Goal: Transaction & Acquisition: Purchase product/service

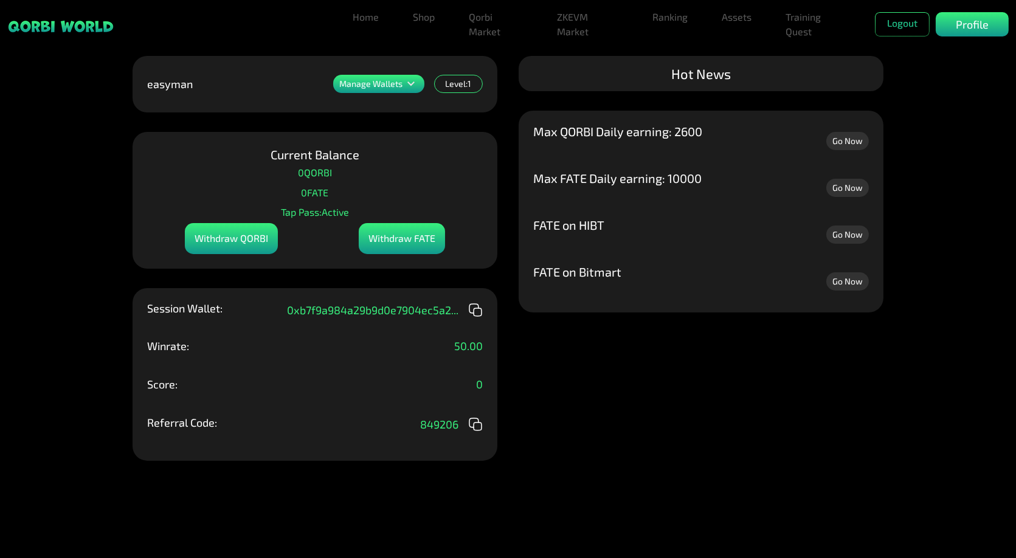
click at [372, 91] on div "Manage Wallets" at bounding box center [378, 84] width 91 height 18
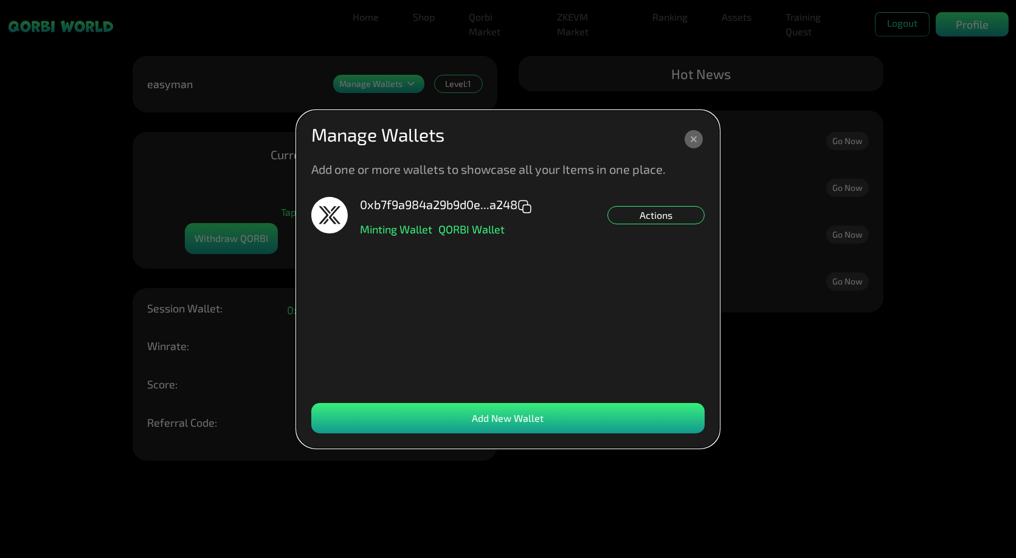
click at [696, 141] on icon at bounding box center [694, 139] width 6 height 6
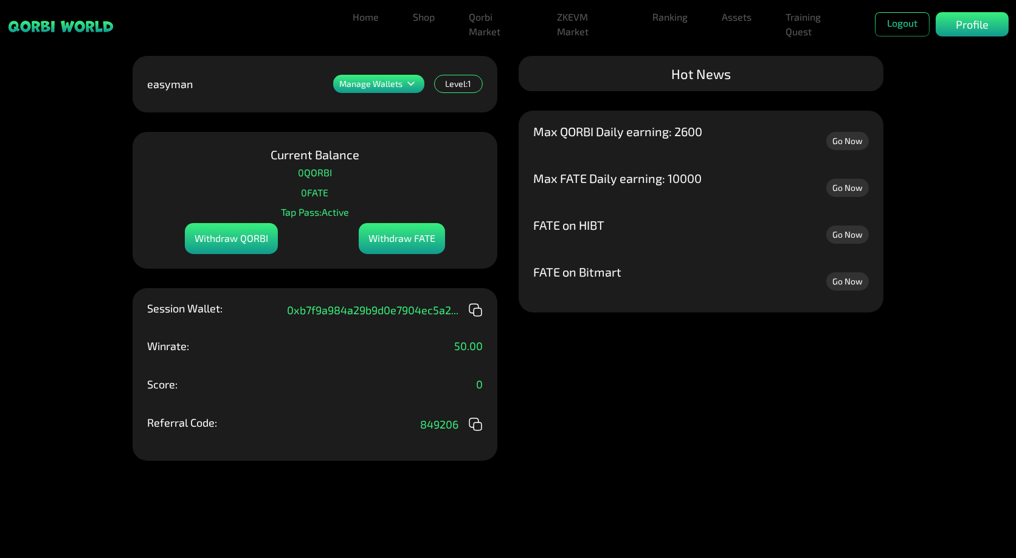
click at [172, 347] on p "Winrate:" at bounding box center [168, 346] width 42 height 11
click at [290, 355] on div "Winrate: 50.00" at bounding box center [315, 355] width 336 height 29
click at [887, 108] on div "Manage Wallets Add one or more wallets to showcase all your Items in one place.…" at bounding box center [508, 279] width 1016 height 558
click at [959, 27] on p "Profile" at bounding box center [972, 24] width 33 height 16
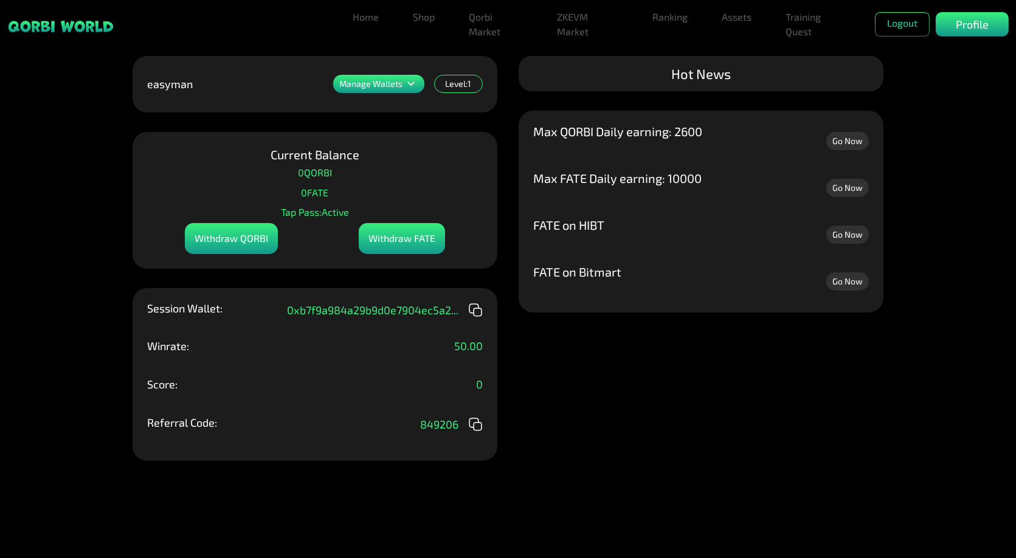
click at [879, 370] on div "Manage Wallets Add one or more wallets to showcase all your Items in one place.…" at bounding box center [508, 279] width 1016 height 558
click at [680, 69] on div "Hot News" at bounding box center [701, 73] width 365 height 35
click at [647, 131] on p "Max QORBI Daily earning: 2600" at bounding box center [617, 131] width 169 height 12
click at [473, 26] on link "Qorbi Market" at bounding box center [496, 24] width 64 height 39
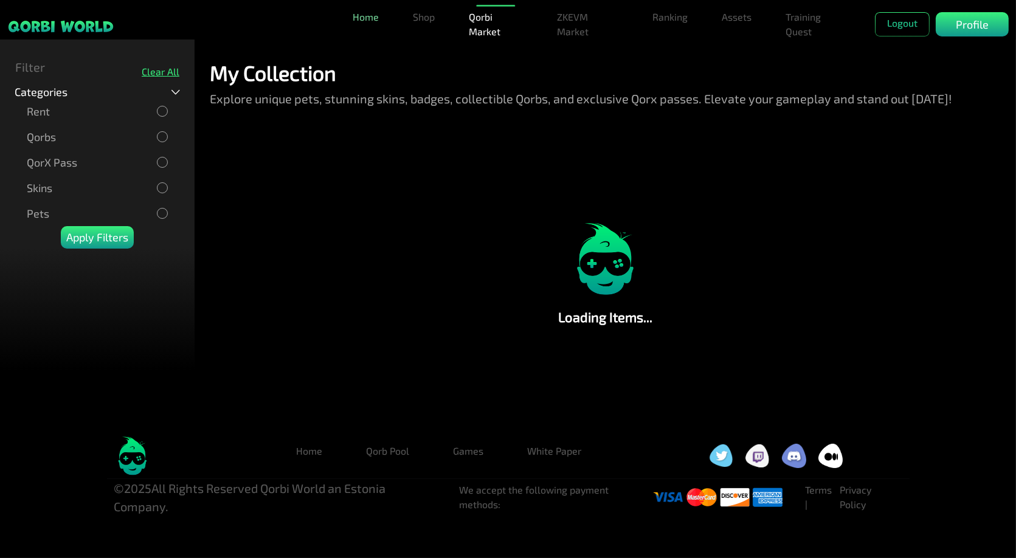
click at [361, 19] on link "Home" at bounding box center [366, 17] width 36 height 24
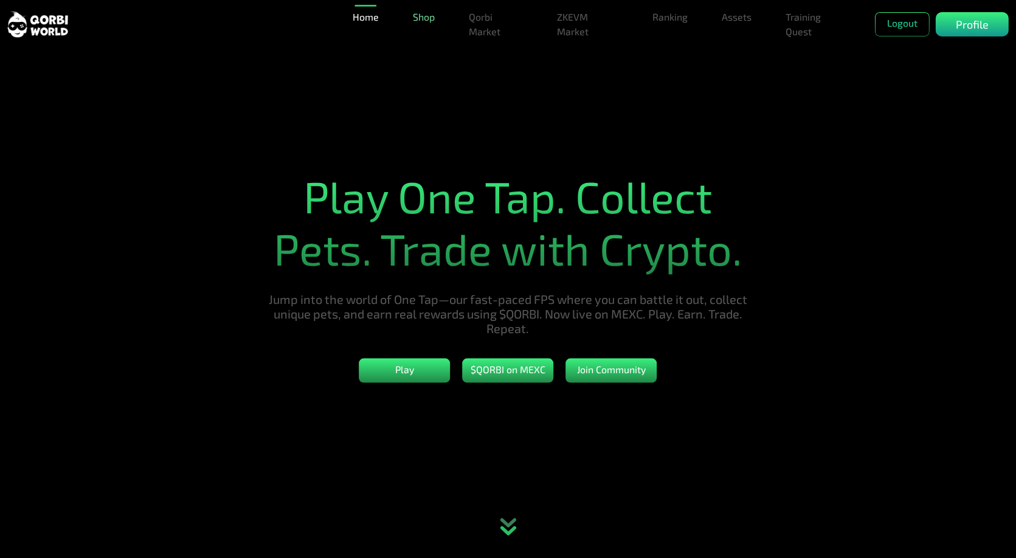
click at [423, 16] on link "Shop" at bounding box center [424, 17] width 32 height 24
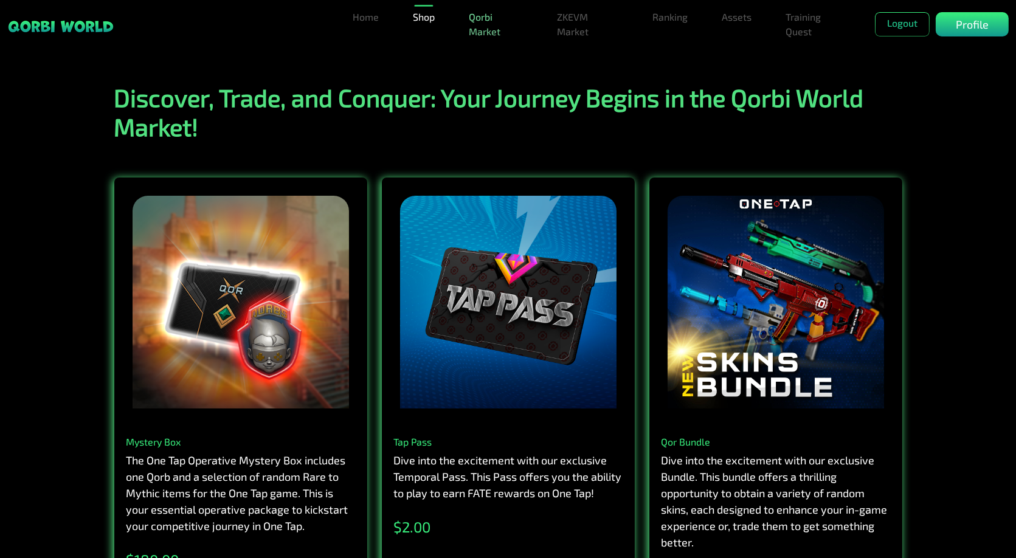
click at [488, 31] on link "Qorbi Market" at bounding box center [496, 24] width 64 height 39
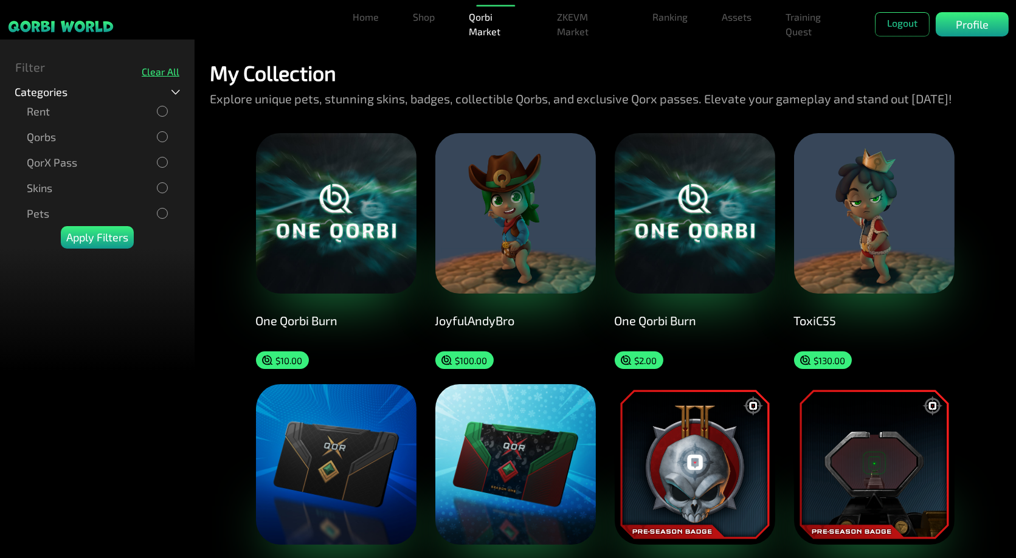
click at [66, 105] on div "Rent" at bounding box center [97, 111] width 141 height 13
click at [99, 246] on div "Apply Filters" at bounding box center [97, 237] width 73 height 23
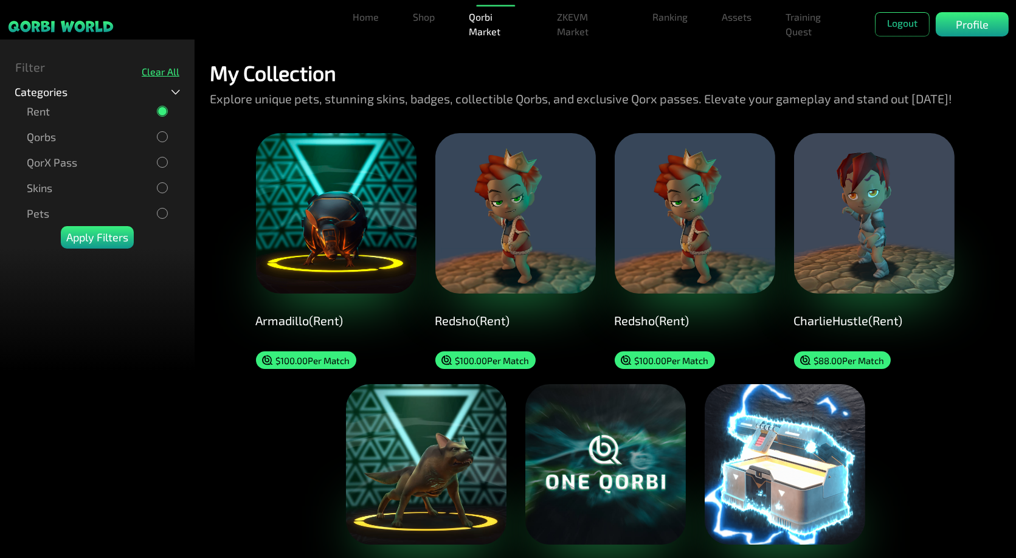
click at [77, 136] on div "Qorbs" at bounding box center [97, 136] width 141 height 13
click at [74, 108] on div "Rent" at bounding box center [97, 111] width 141 height 13
click at [89, 230] on p "Apply Filters" at bounding box center [97, 237] width 62 height 16
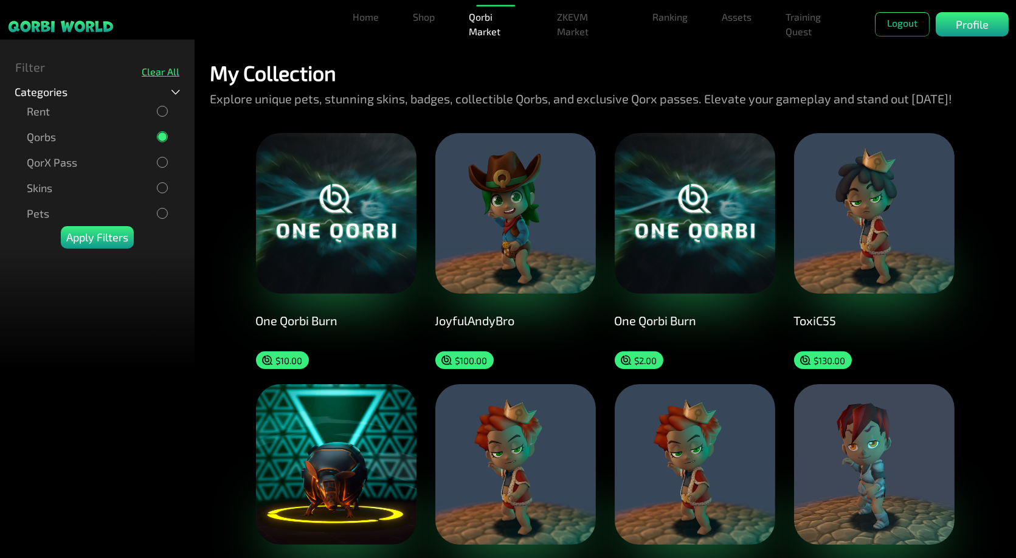
click at [52, 134] on p "Qorbs" at bounding box center [41, 137] width 29 height 13
click at [56, 161] on p "QorX Pass" at bounding box center [52, 162] width 50 height 13
click at [106, 229] on p "Apply Filters" at bounding box center [97, 237] width 62 height 16
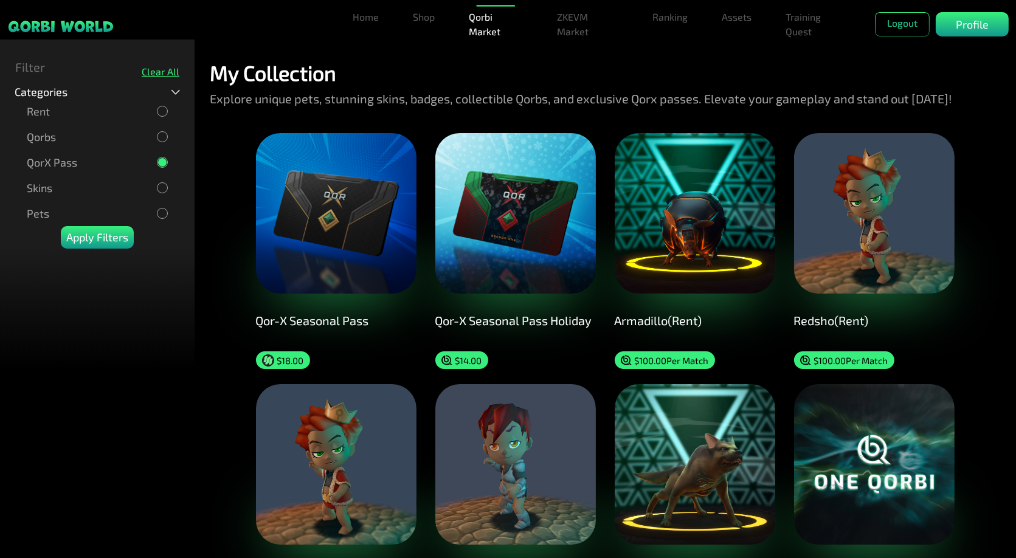
click at [63, 163] on p "QorX Pass" at bounding box center [52, 162] width 50 height 13
click at [52, 184] on p "Skins" at bounding box center [40, 188] width 26 height 13
click at [111, 233] on p "Apply Filters" at bounding box center [97, 237] width 62 height 16
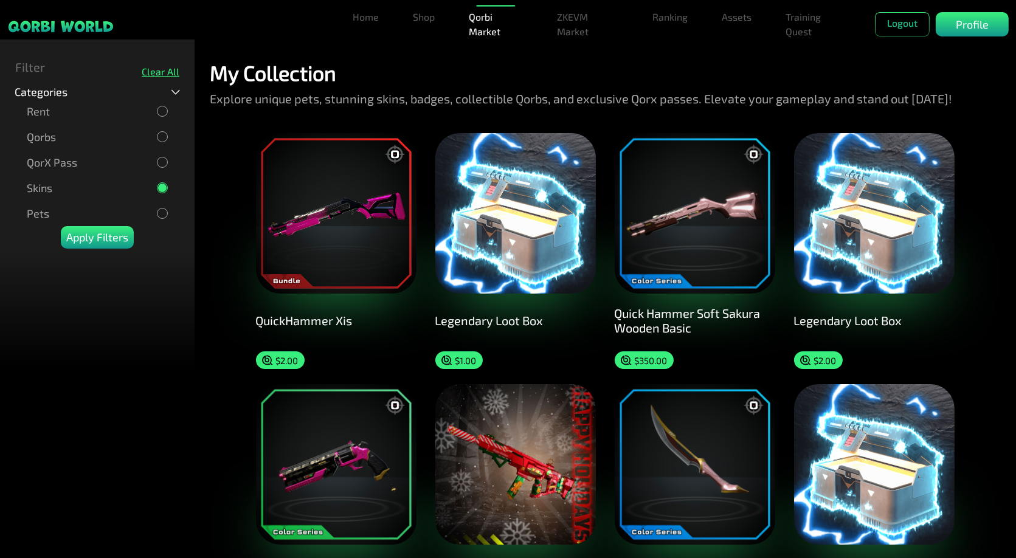
click at [96, 190] on div "Skins" at bounding box center [97, 187] width 141 height 13
click at [83, 211] on div "Pets" at bounding box center [97, 213] width 141 height 13
click at [86, 235] on p "Apply Filters" at bounding box center [97, 237] width 62 height 16
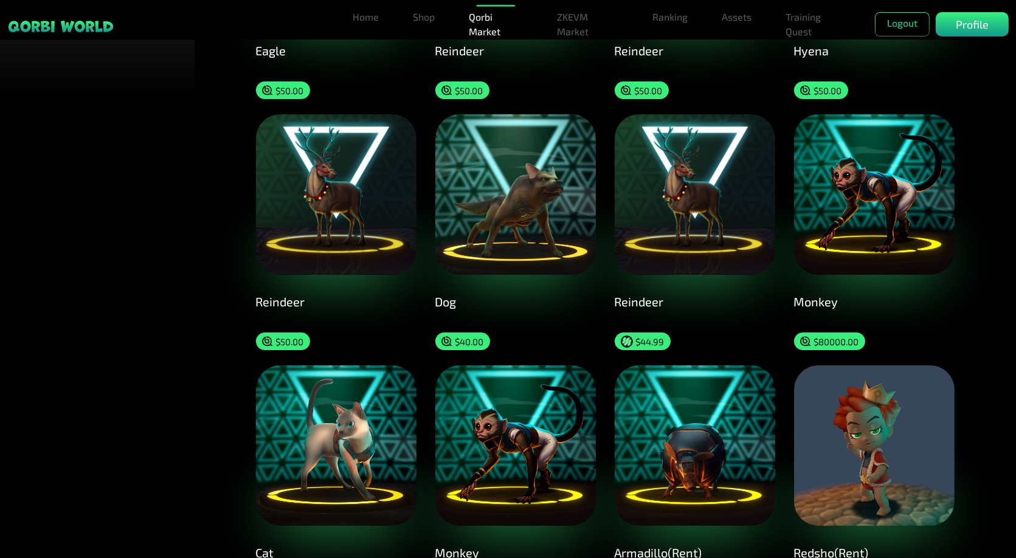
click at [847, 209] on img at bounding box center [874, 194] width 161 height 161
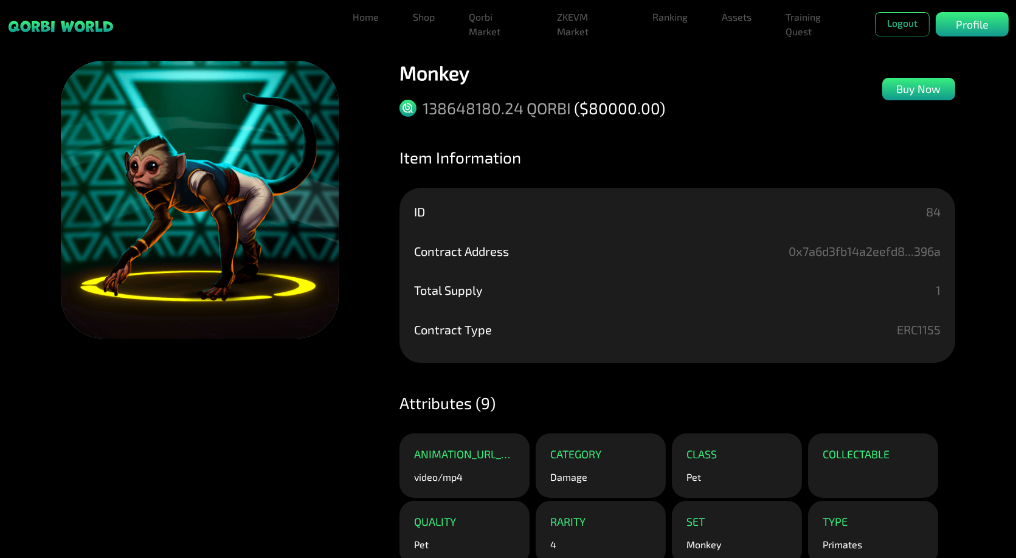
click at [406, 108] on icon at bounding box center [407, 107] width 9 height 9
click at [605, 108] on div "($ 80000.00 )" at bounding box center [619, 108] width 91 height 19
click at [913, 91] on p "Buy Now" at bounding box center [919, 89] width 44 height 16
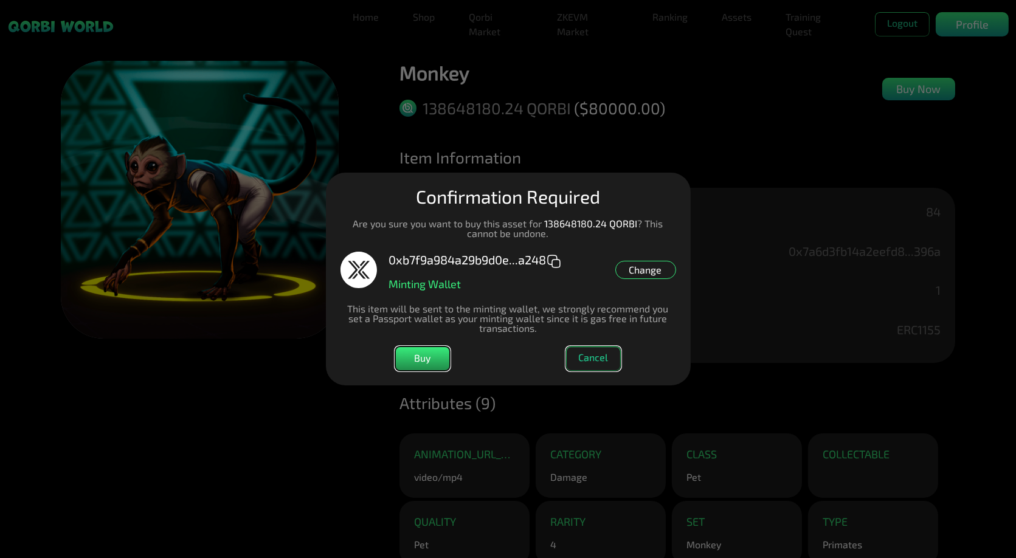
click at [596, 363] on button "Cancel" at bounding box center [593, 359] width 55 height 24
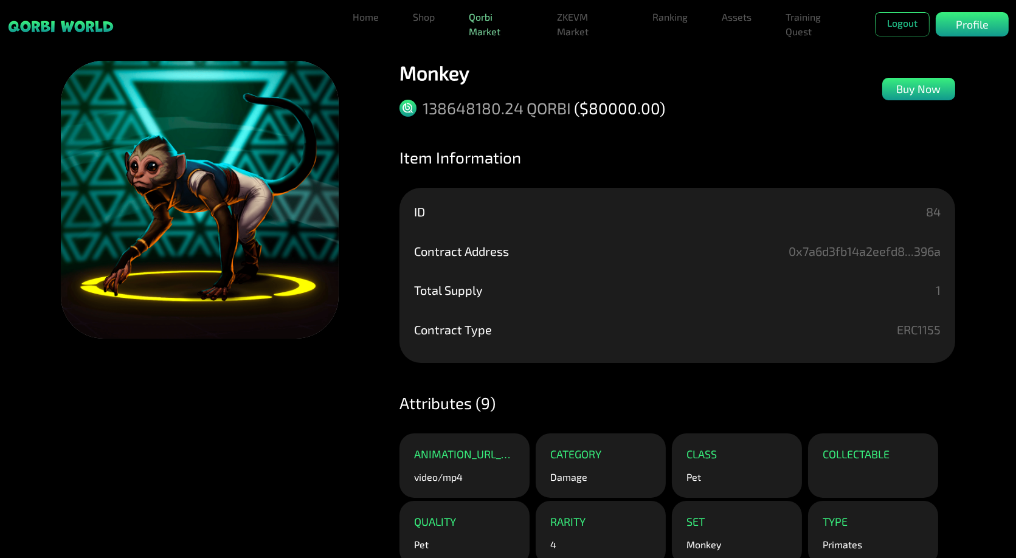
click at [490, 23] on link "Qorbi Market" at bounding box center [496, 24] width 64 height 39
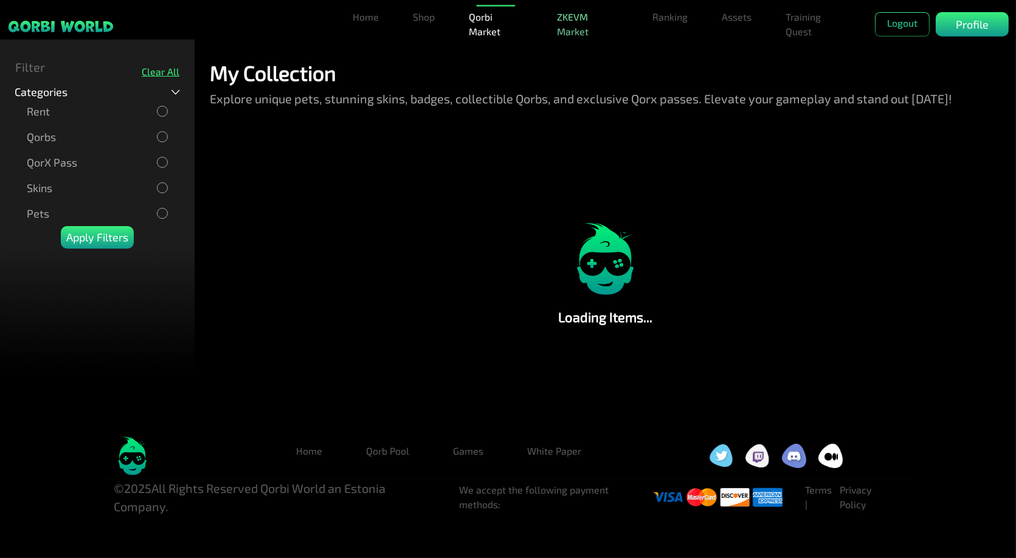
click at [582, 21] on link "ZKEVM Market" at bounding box center [587, 24] width 71 height 39
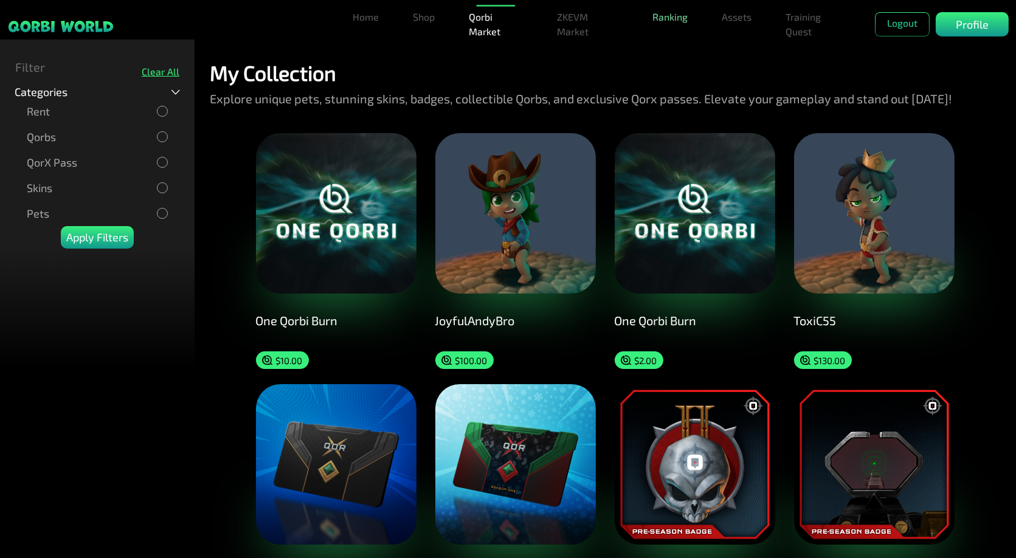
click at [667, 23] on link "Ranking" at bounding box center [670, 17] width 45 height 24
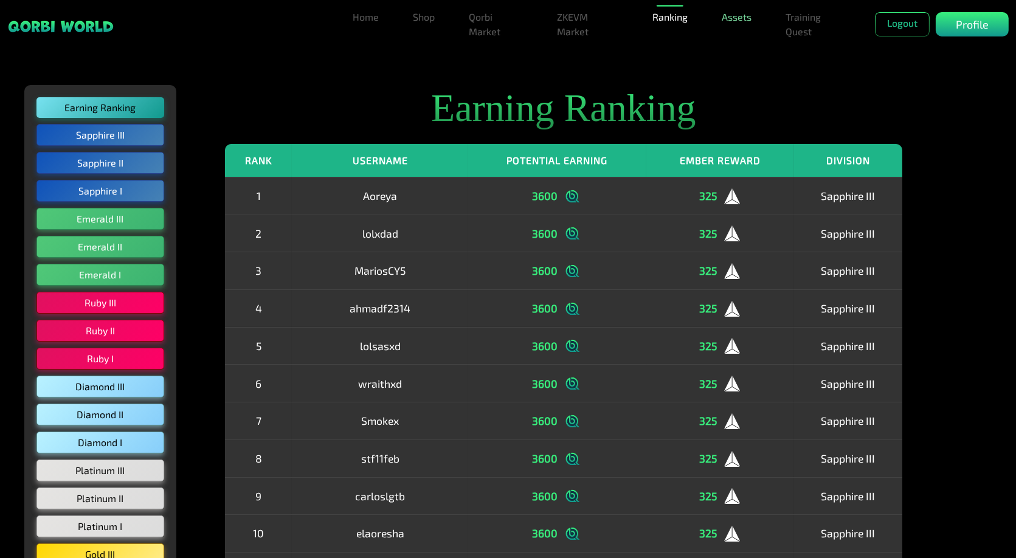
click at [738, 22] on link "Assets" at bounding box center [737, 17] width 40 height 24
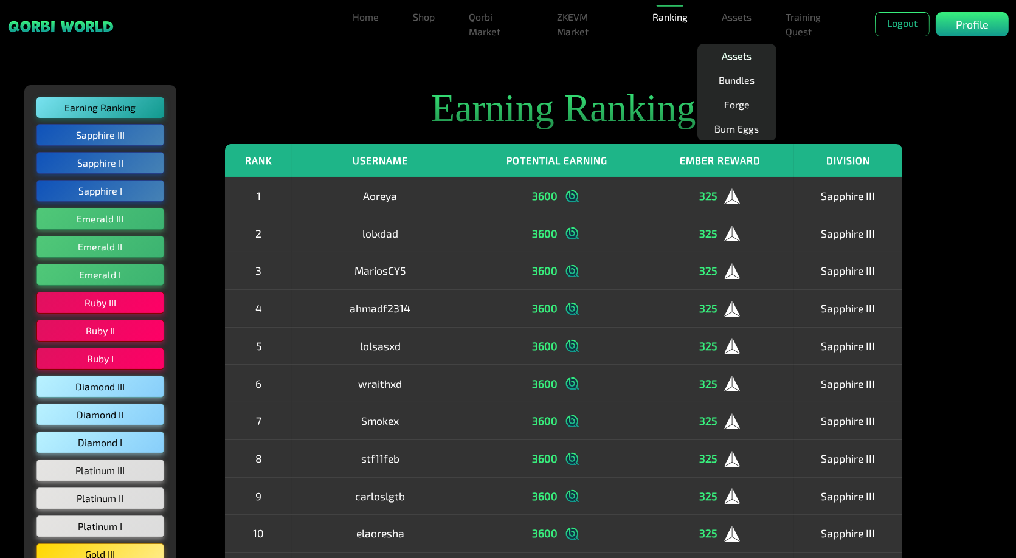
click at [733, 55] on link "Assets" at bounding box center [737, 56] width 40 height 24
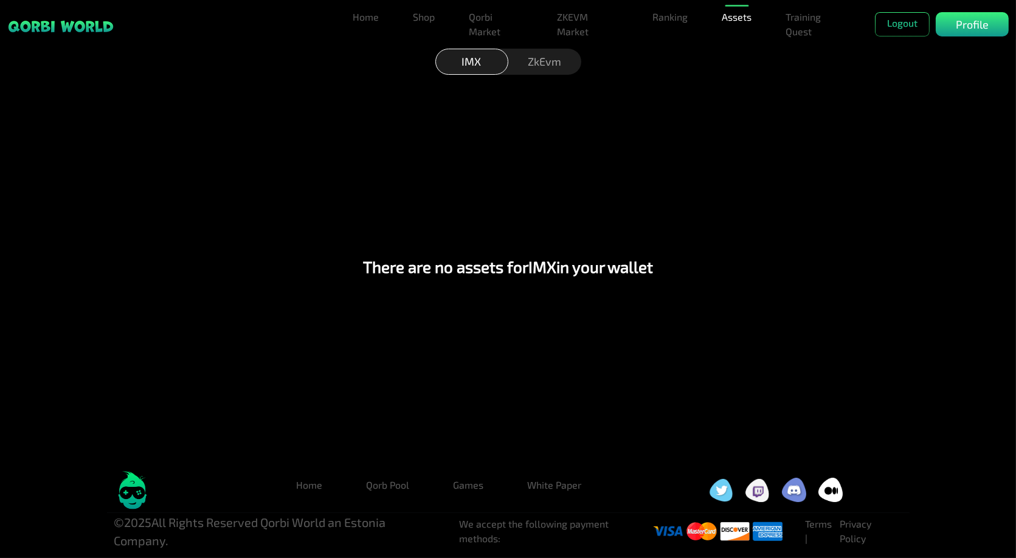
click at [544, 68] on div "ZkEvm" at bounding box center [545, 62] width 73 height 26
click at [729, 16] on link "Assets" at bounding box center [737, 17] width 40 height 24
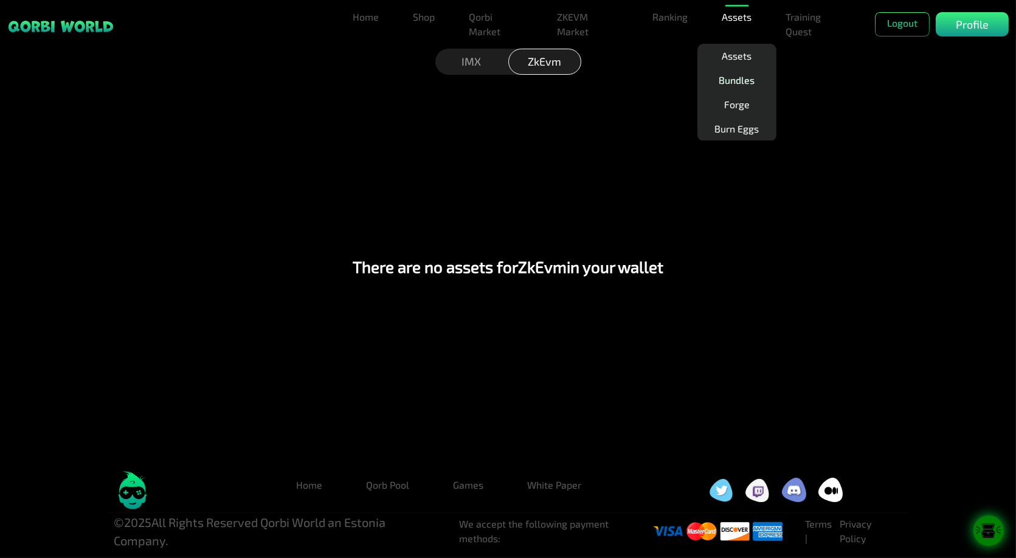
click at [732, 84] on link "Bundles" at bounding box center [737, 80] width 46 height 24
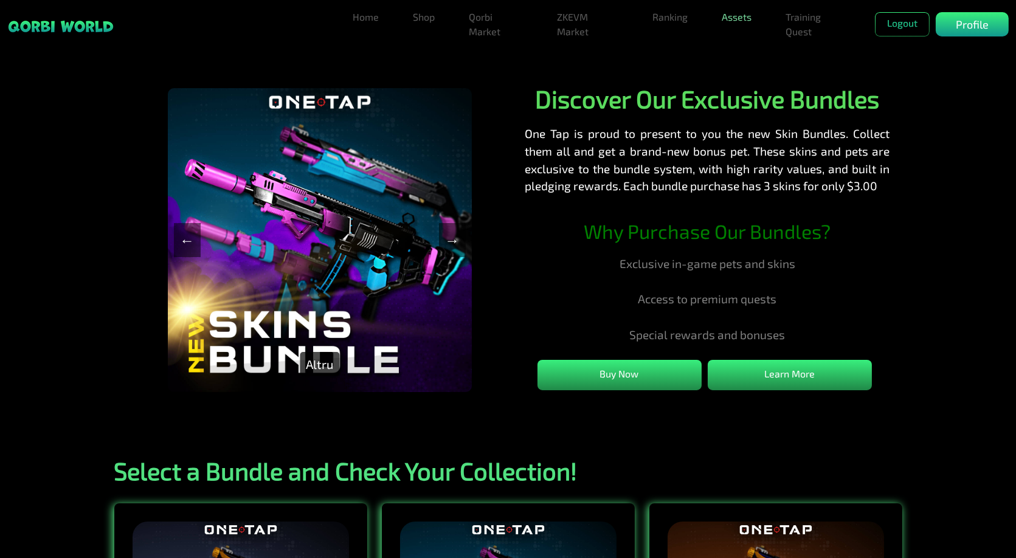
click at [742, 19] on link "Assets" at bounding box center [737, 17] width 40 height 24
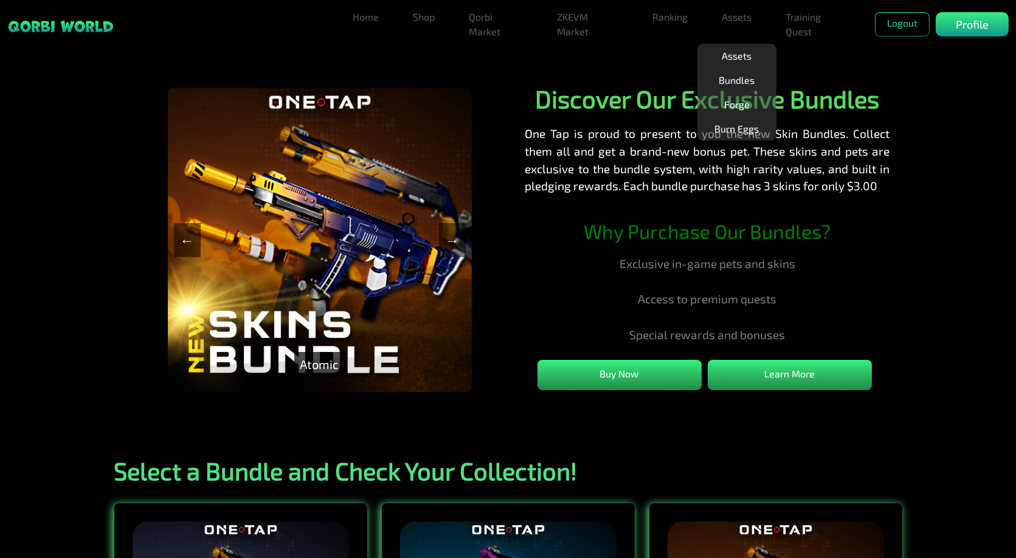
click at [737, 109] on link "Forge" at bounding box center [737, 104] width 35 height 24
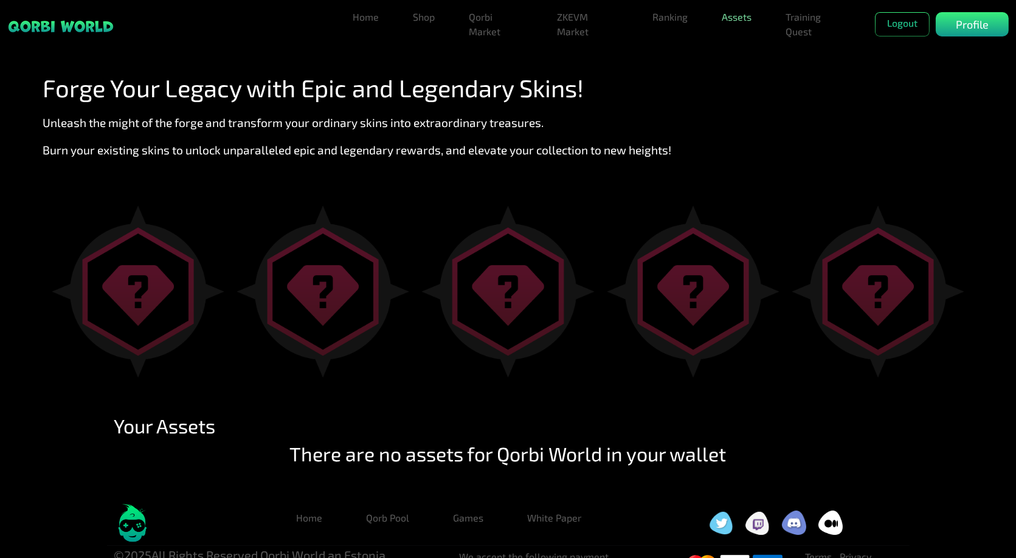
click at [741, 19] on link "Assets" at bounding box center [737, 17] width 40 height 24
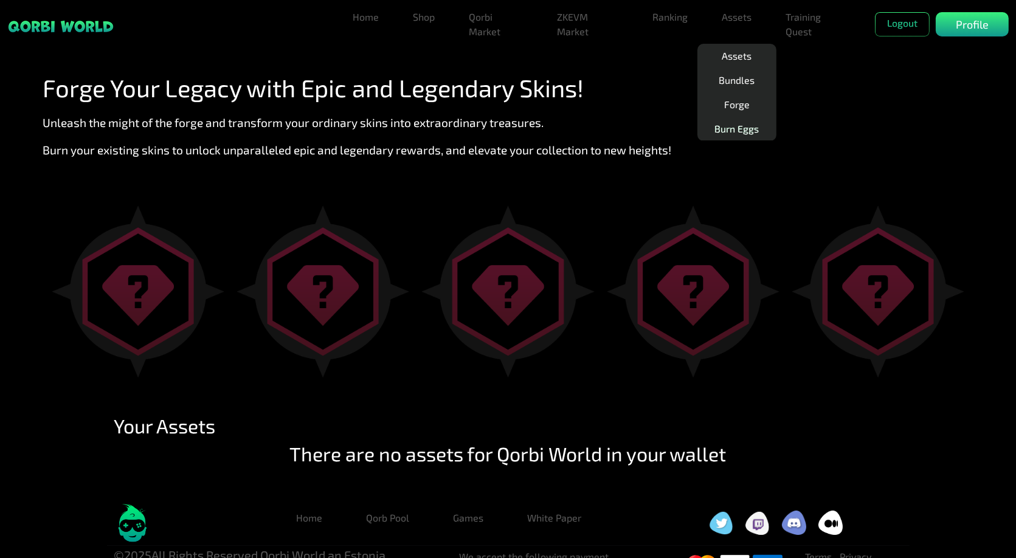
click at [737, 126] on link "Burn Eggs" at bounding box center [737, 129] width 54 height 24
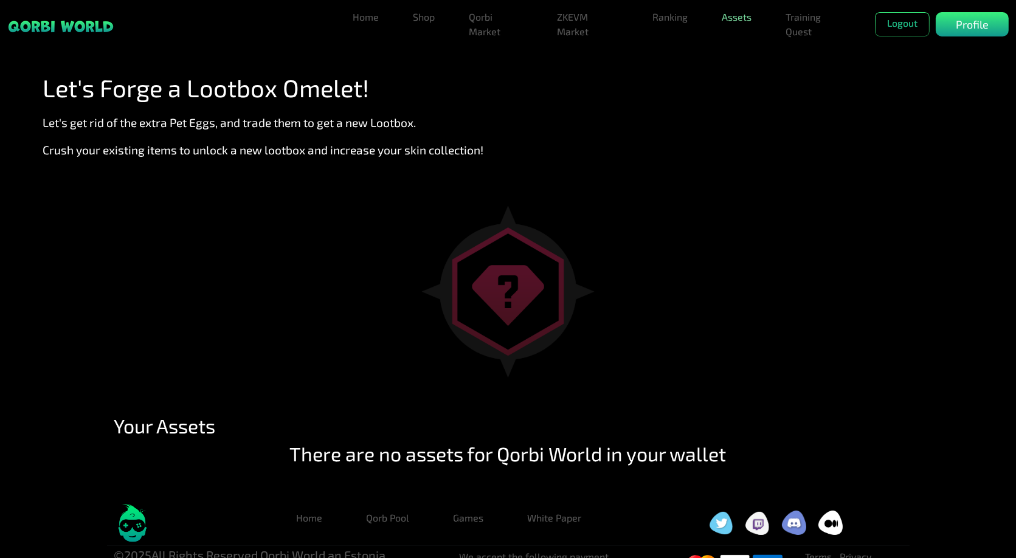
click at [745, 16] on link "Assets" at bounding box center [737, 17] width 40 height 24
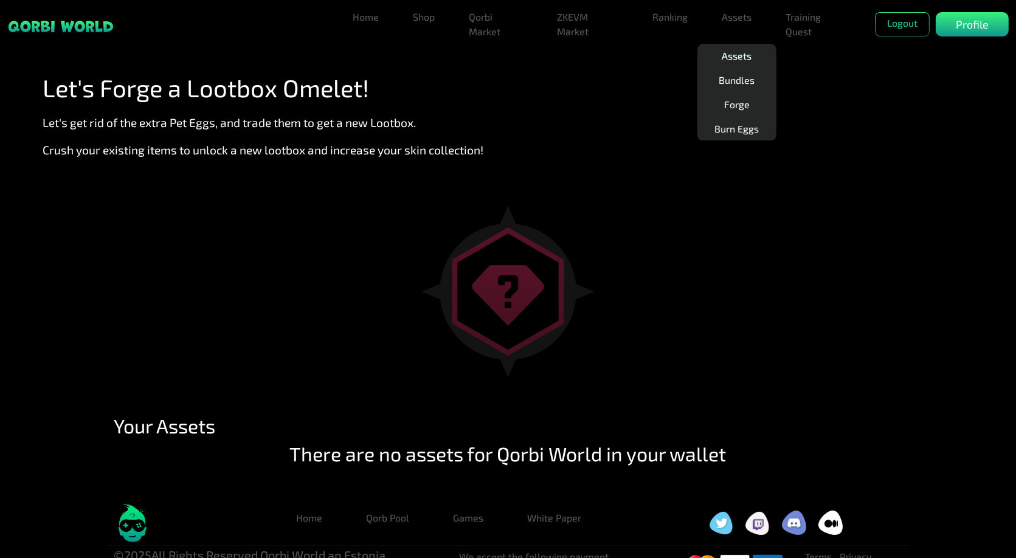
click at [724, 58] on link "Assets" at bounding box center [737, 56] width 40 height 24
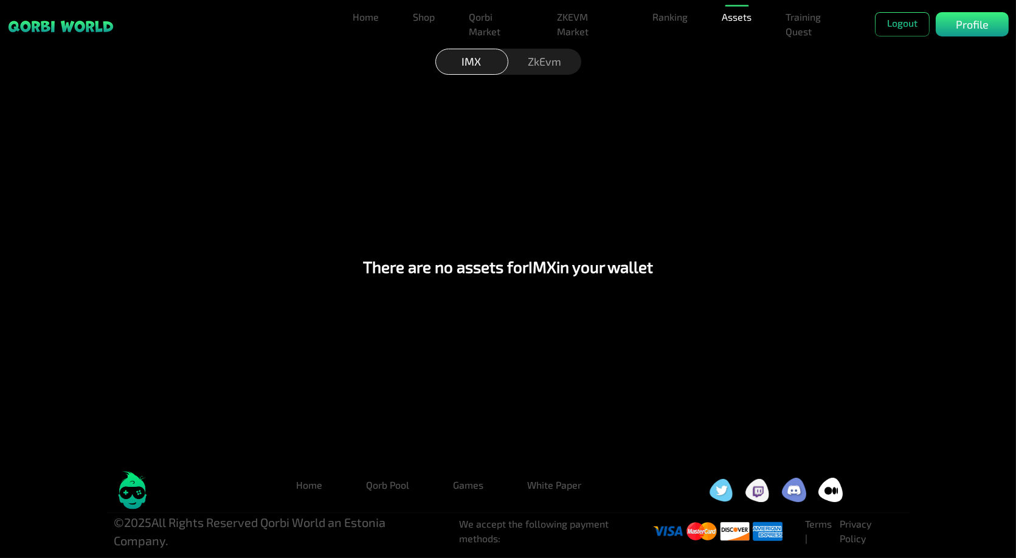
click at [540, 61] on div "ZkEvm" at bounding box center [545, 62] width 73 height 26
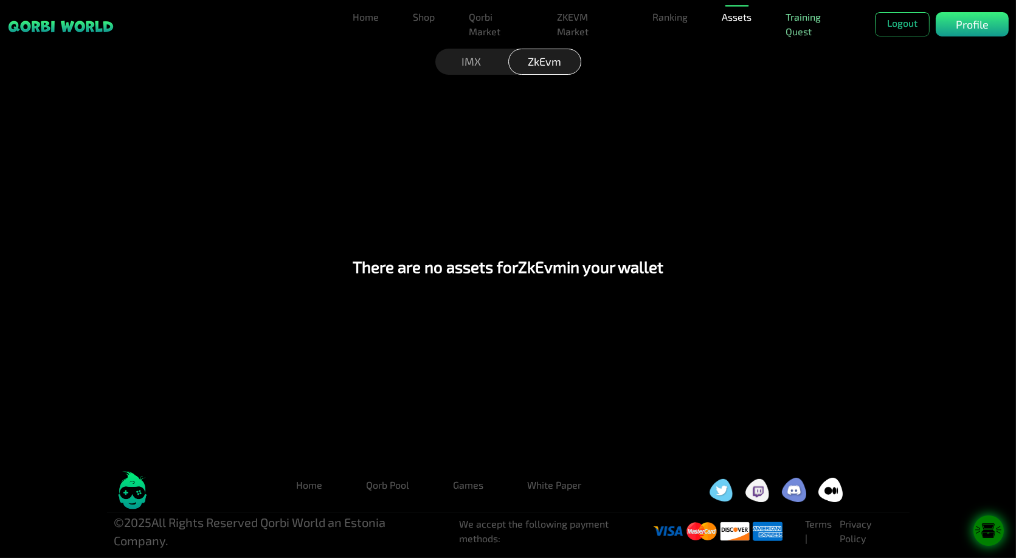
click at [799, 23] on link "Training Quest" at bounding box center [816, 24] width 70 height 39
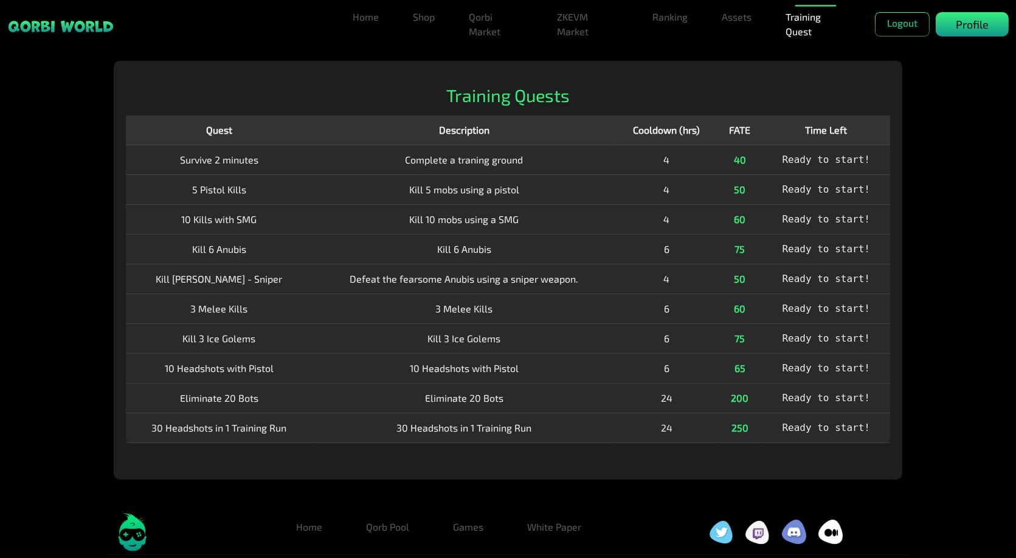
click at [976, 21] on p "Profile" at bounding box center [972, 24] width 33 height 16
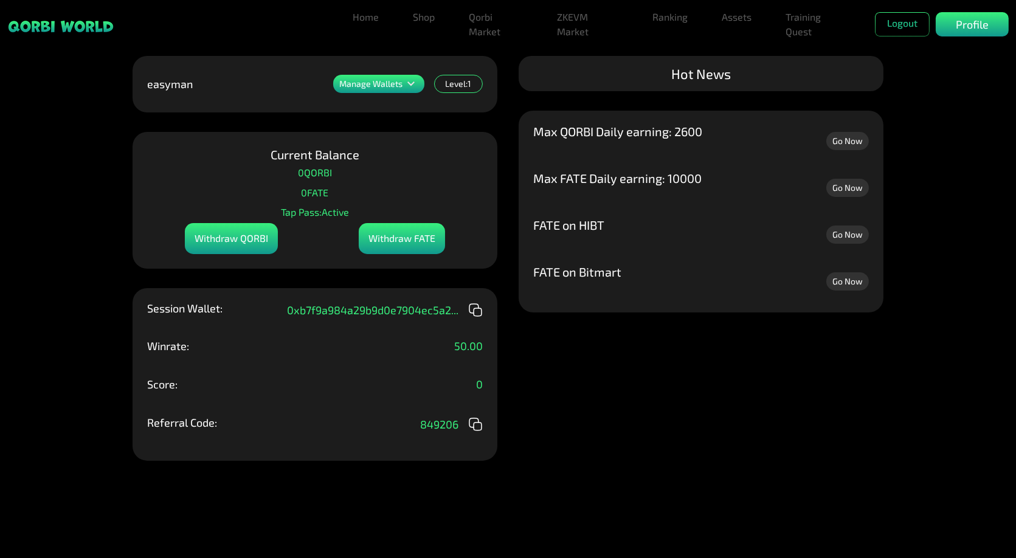
click at [248, 237] on div "Withdraw QORBI" at bounding box center [231, 238] width 93 height 31
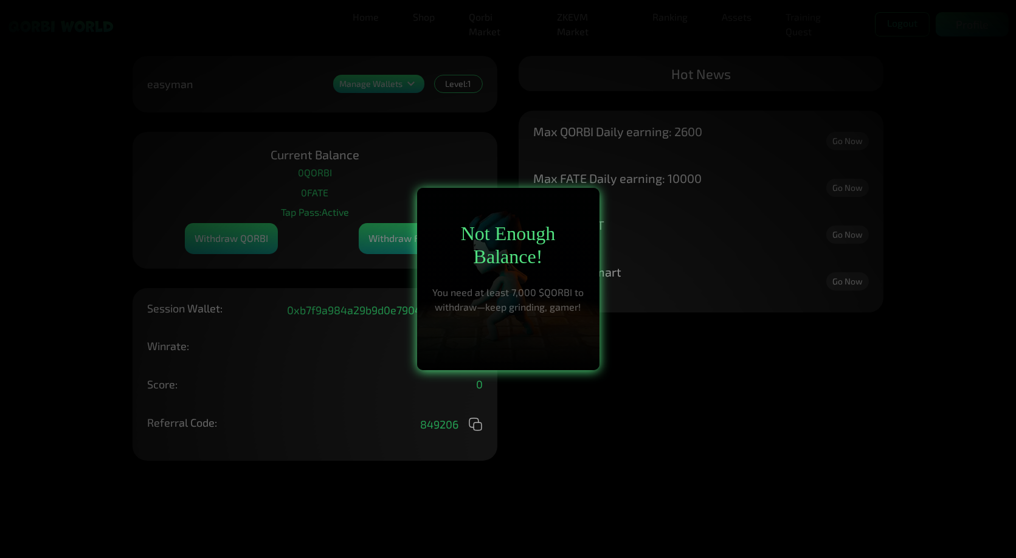
click at [469, 114] on div at bounding box center [508, 279] width 1016 height 558
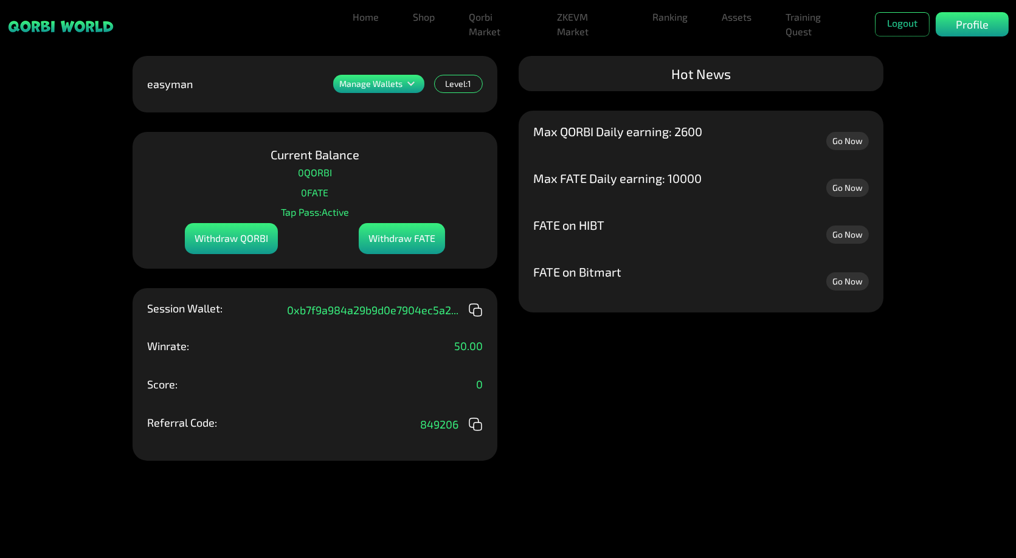
click at [397, 237] on div "Withdraw FATE" at bounding box center [402, 238] width 86 height 31
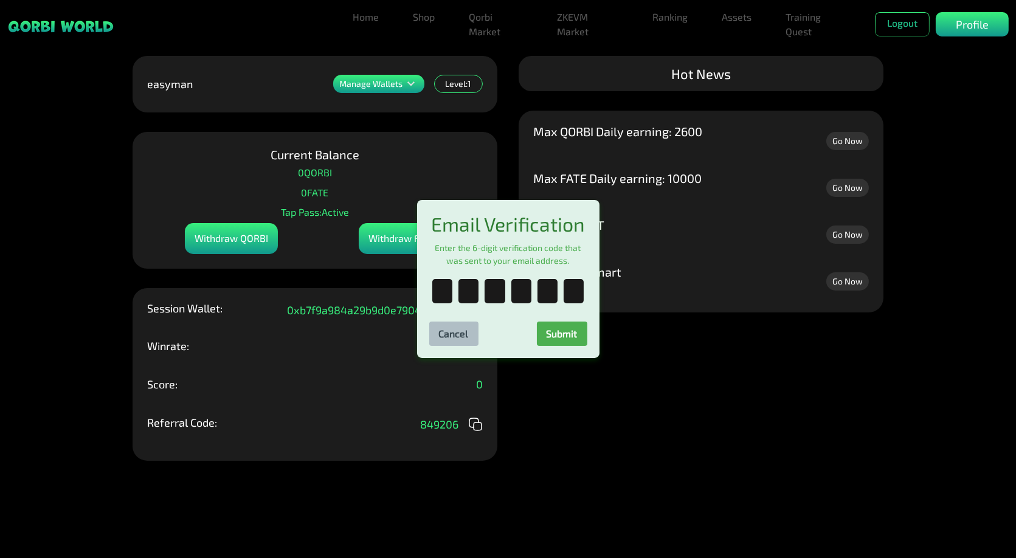
click at [484, 168] on div "Email Verification Enter the 6-digit verification code that was sent to your em…" at bounding box center [508, 279] width 1016 height 558
click at [456, 336] on button "Cancel" at bounding box center [453, 334] width 49 height 24
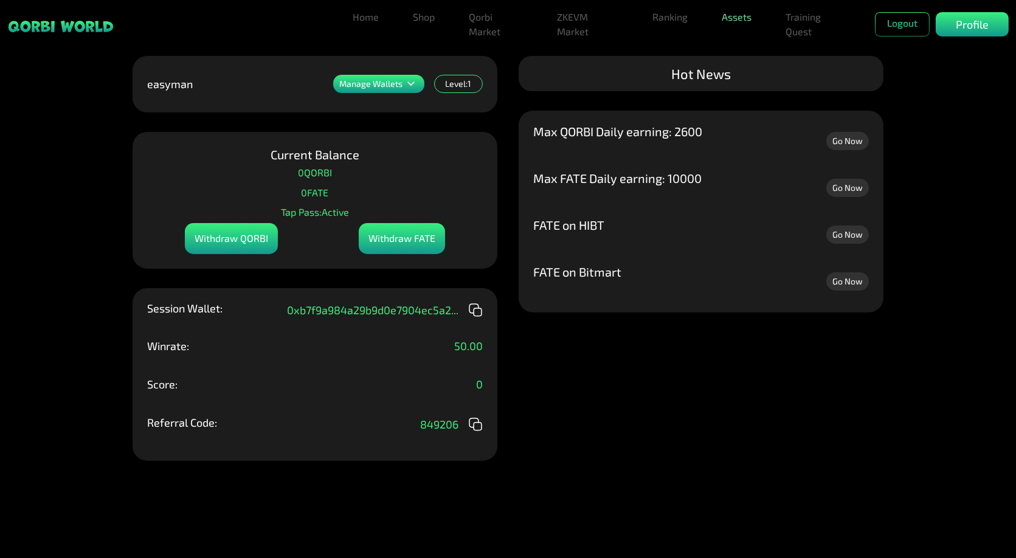
click at [741, 19] on link "Assets" at bounding box center [737, 17] width 40 height 24
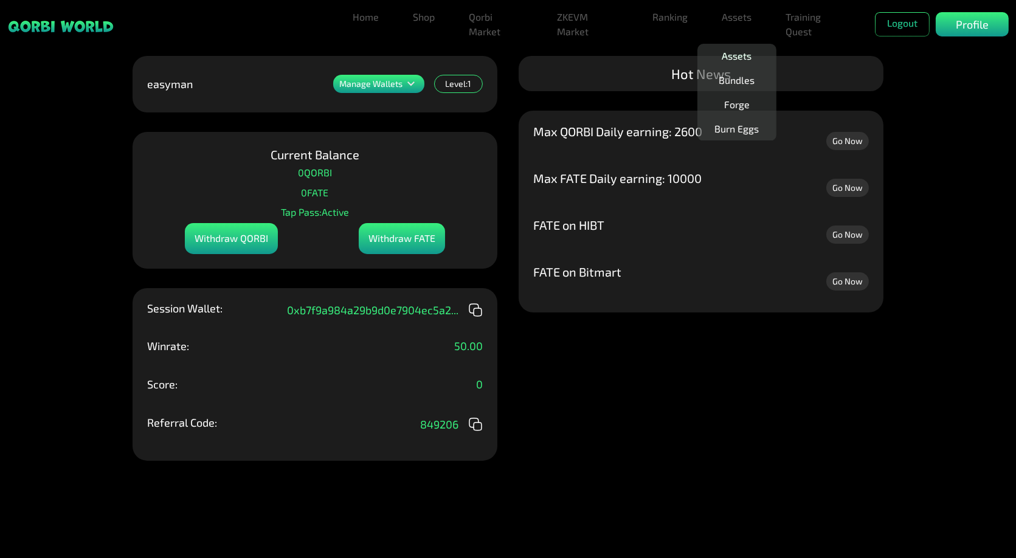
click at [743, 60] on link "Assets" at bounding box center [737, 56] width 40 height 24
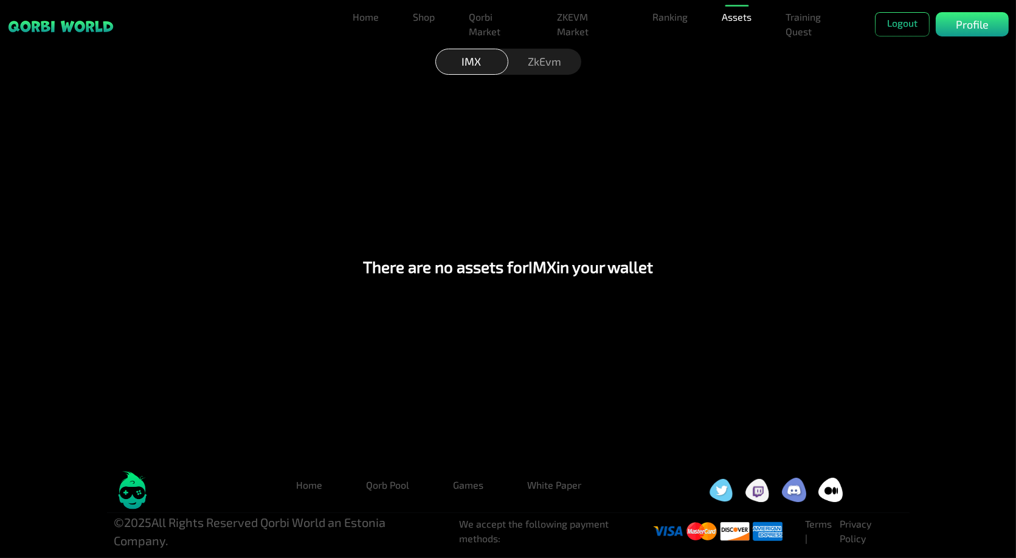
click at [961, 159] on div "There are no assets for IMX in your wallet" at bounding box center [508, 266] width 990 height 391
click at [534, 62] on div "ZkEvm" at bounding box center [545, 62] width 73 height 26
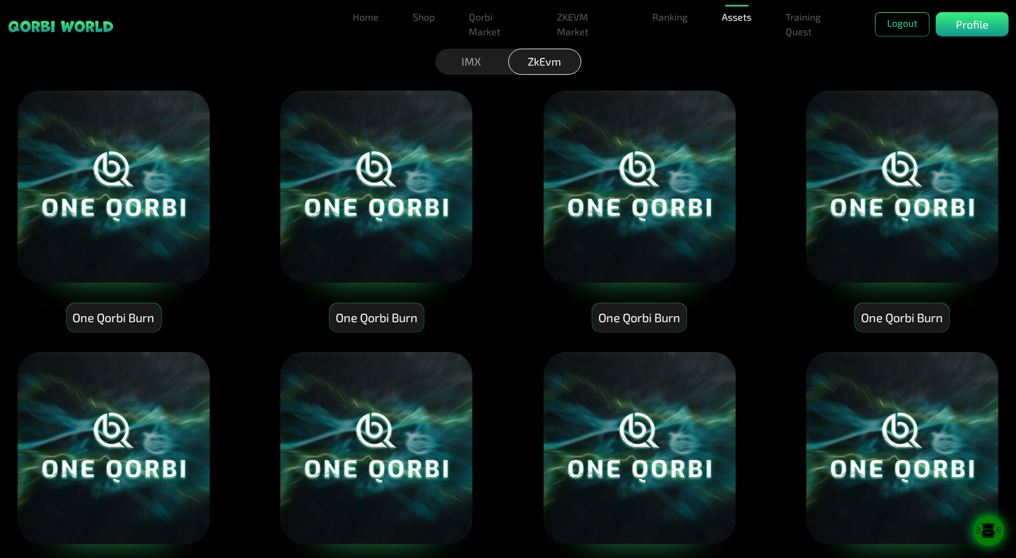
click at [986, 540] on div at bounding box center [989, 531] width 30 height 30
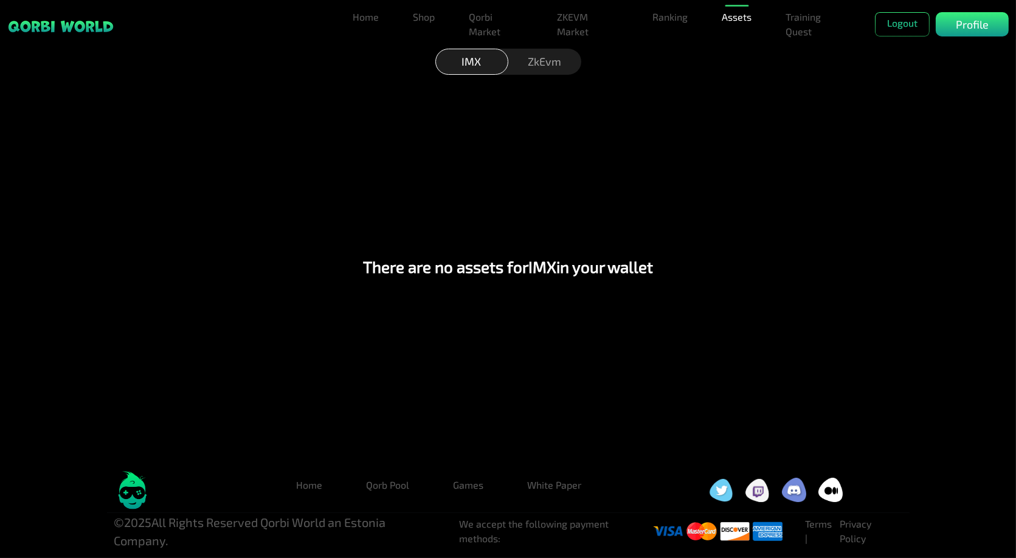
click at [533, 61] on div "ZkEvm" at bounding box center [545, 62] width 73 height 26
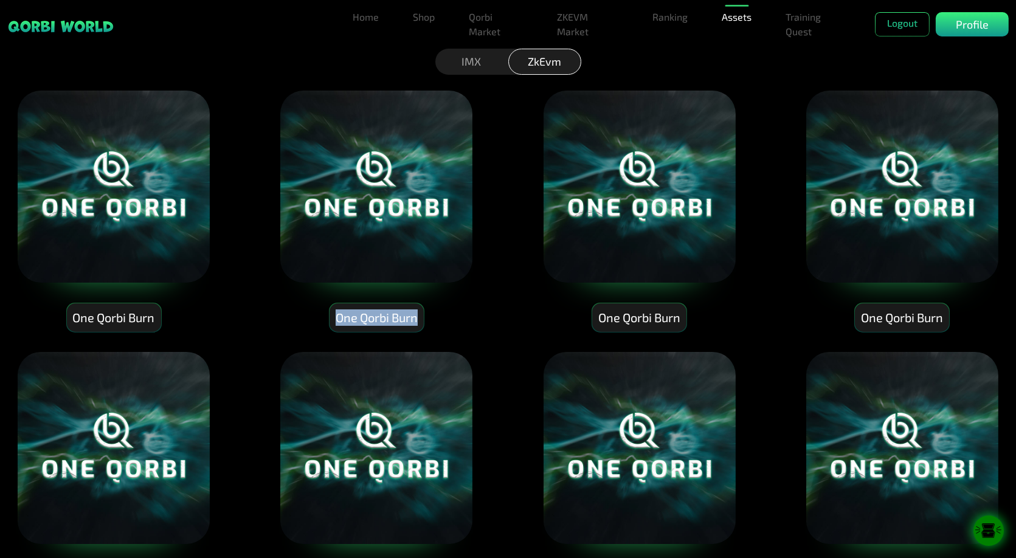
drag, startPoint x: 333, startPoint y: 320, endPoint x: 425, endPoint y: 314, distance: 92.1
click at [425, 314] on div "One Qorbi Burn" at bounding box center [376, 318] width 95 height 30
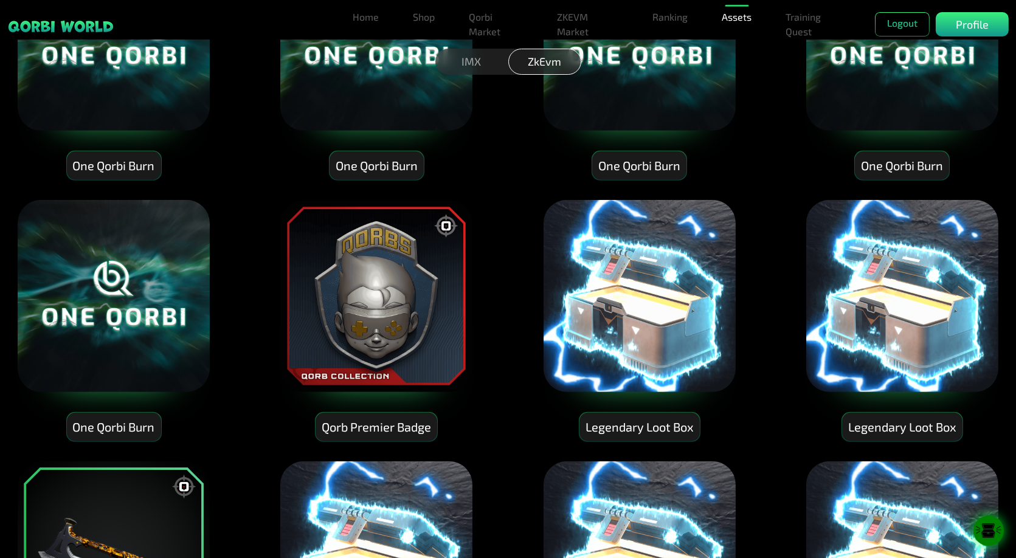
scroll to position [1352, 0]
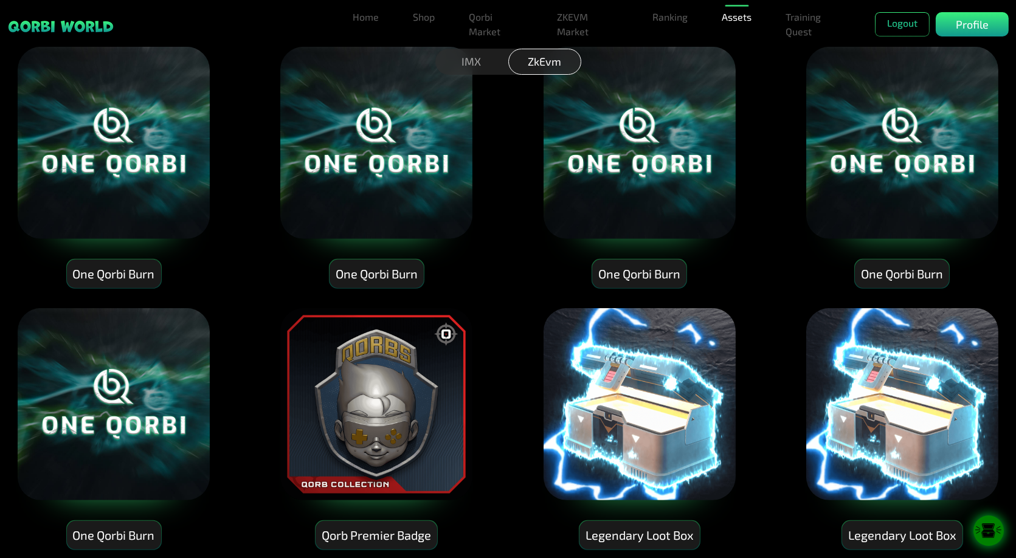
click at [507, 231] on div "One Qorbi Burn One Qorbi Burn One Qorbi Burn One Qorbi Burn One Qorbi Burn One …" at bounding box center [508, 551] width 1016 height 3662
click at [626, 276] on div "One Qorbi Burn" at bounding box center [639, 274] width 94 height 29
click at [144, 159] on img at bounding box center [113, 143] width 195 height 195
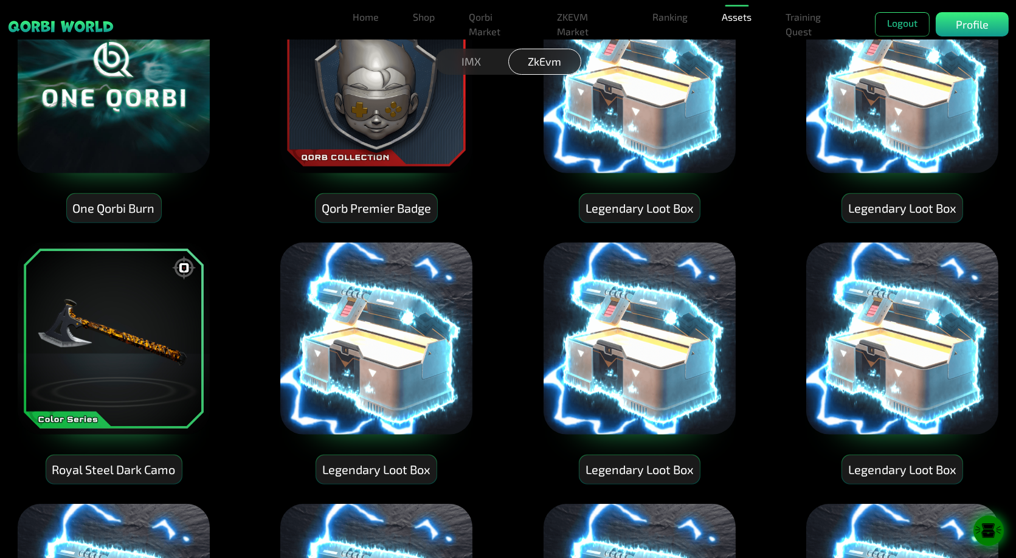
scroll to position [1689, 0]
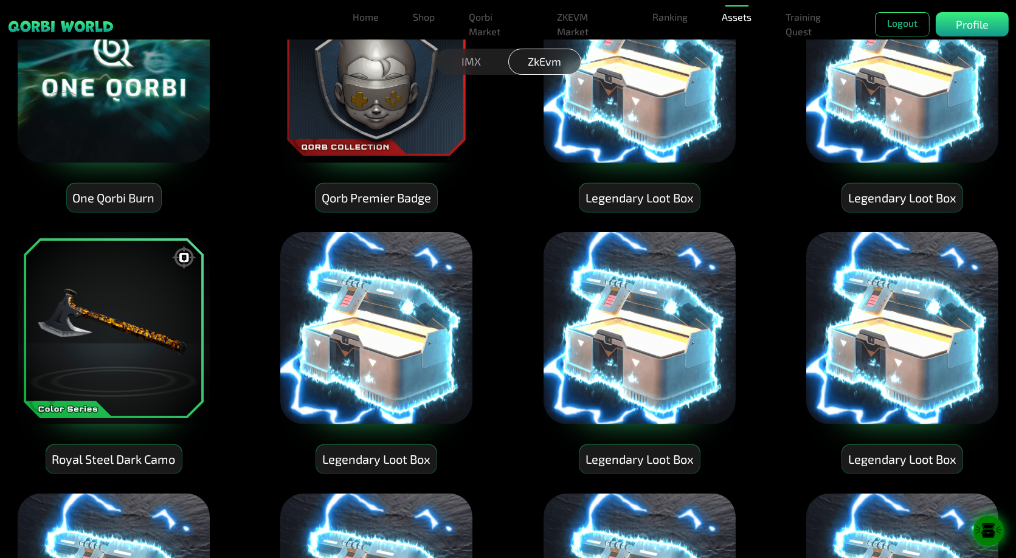
click at [345, 198] on div "Qorb Premier Badge" at bounding box center [377, 198] width 122 height 29
click at [602, 360] on img at bounding box center [640, 328] width 195 height 195
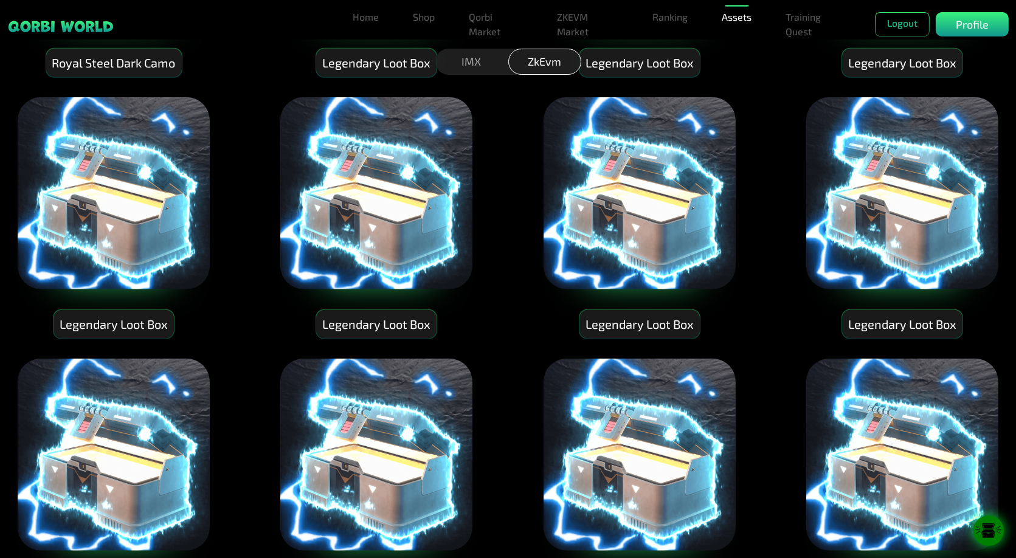
scroll to position [2230, 0]
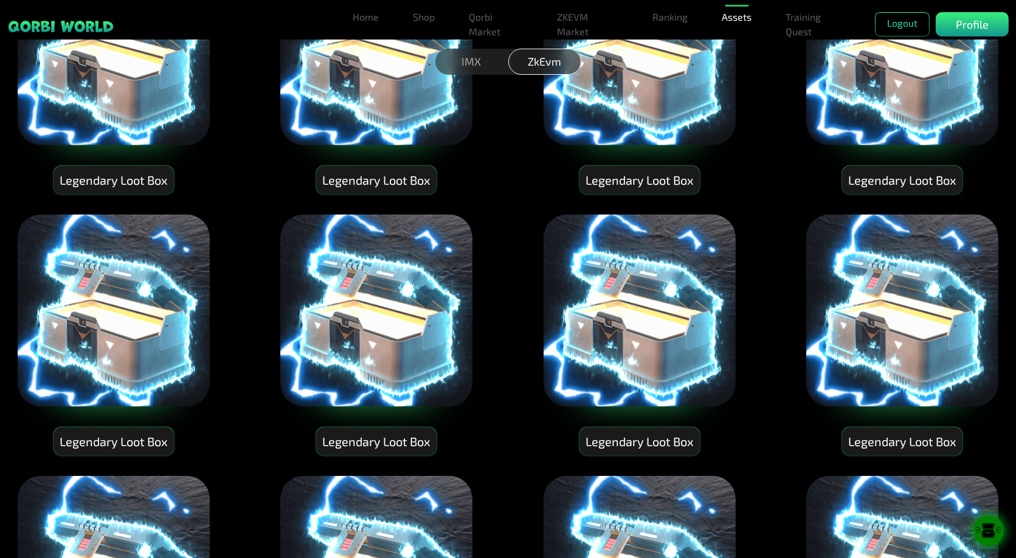
click at [636, 181] on div "Legendary Loot Box" at bounding box center [640, 180] width 120 height 29
